Goal: Information Seeking & Learning: Learn about a topic

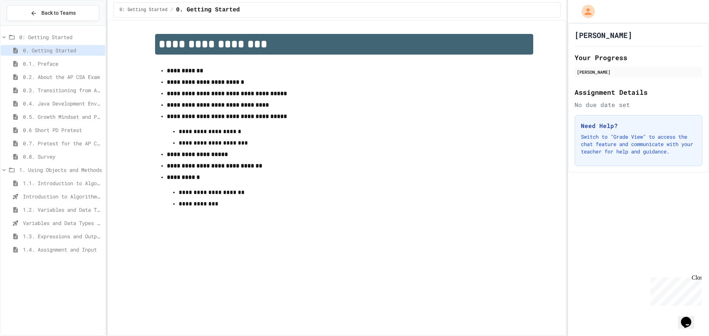
click at [78, 248] on span "1.4. Assignment and Input" at bounding box center [62, 250] width 79 height 8
click at [66, 253] on span "1.4. Assignment and Input" at bounding box center [62, 250] width 79 height 8
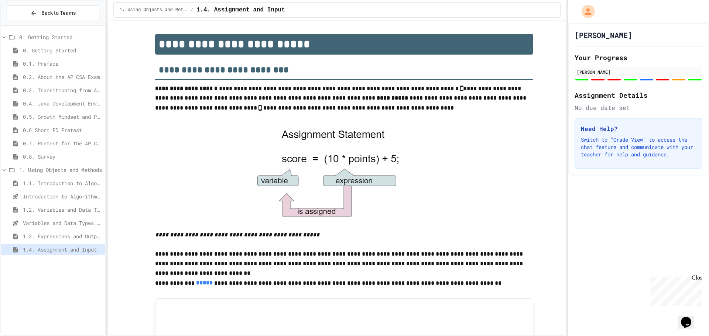
scroll to position [412, 0]
